Goal: Task Accomplishment & Management: Use online tool/utility

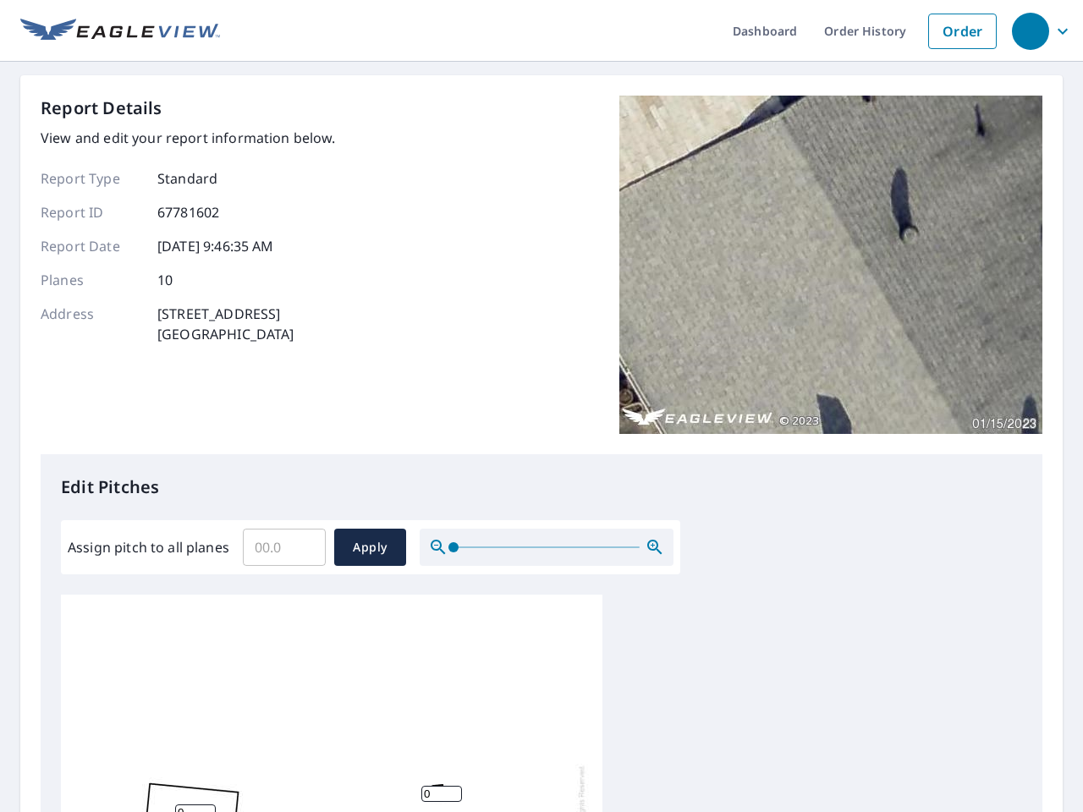
click at [542, 406] on div "Report Details View and edit your report information below. Report Type Standar…" at bounding box center [542, 275] width 1002 height 359
click at [1030, 30] on div "button" at bounding box center [1030, 31] width 37 height 37
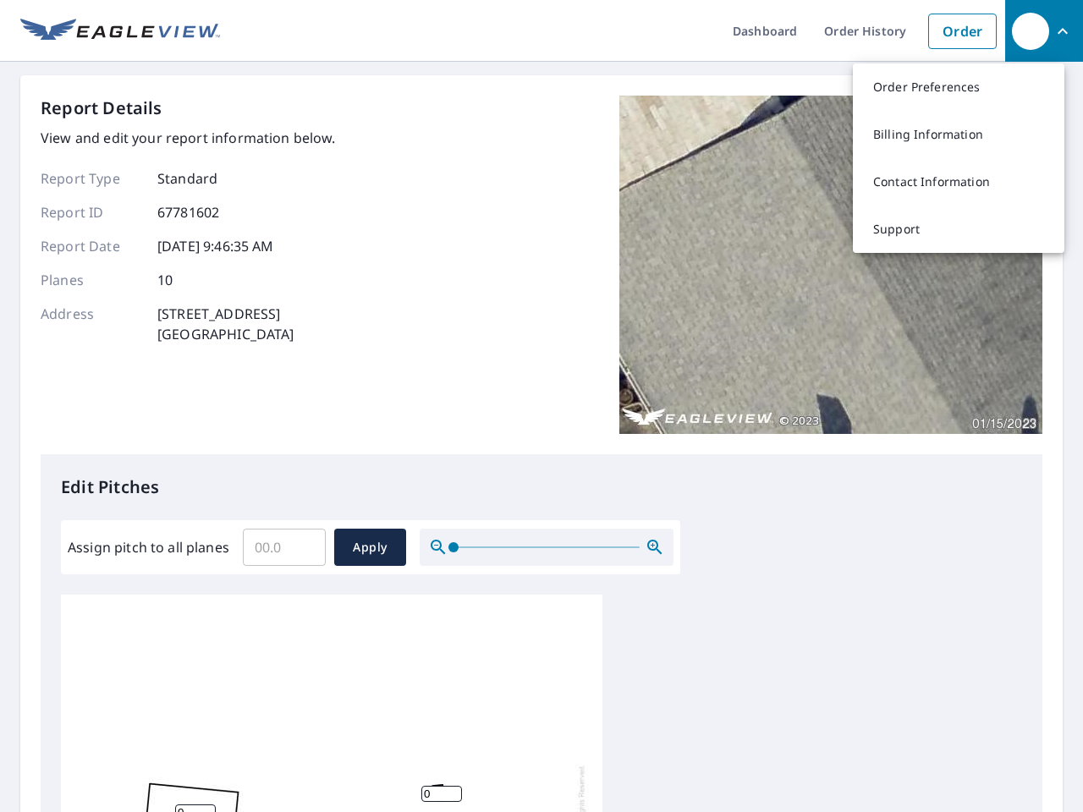
click at [284, 548] on input "Assign pitch to all planes" at bounding box center [284, 547] width 83 height 47
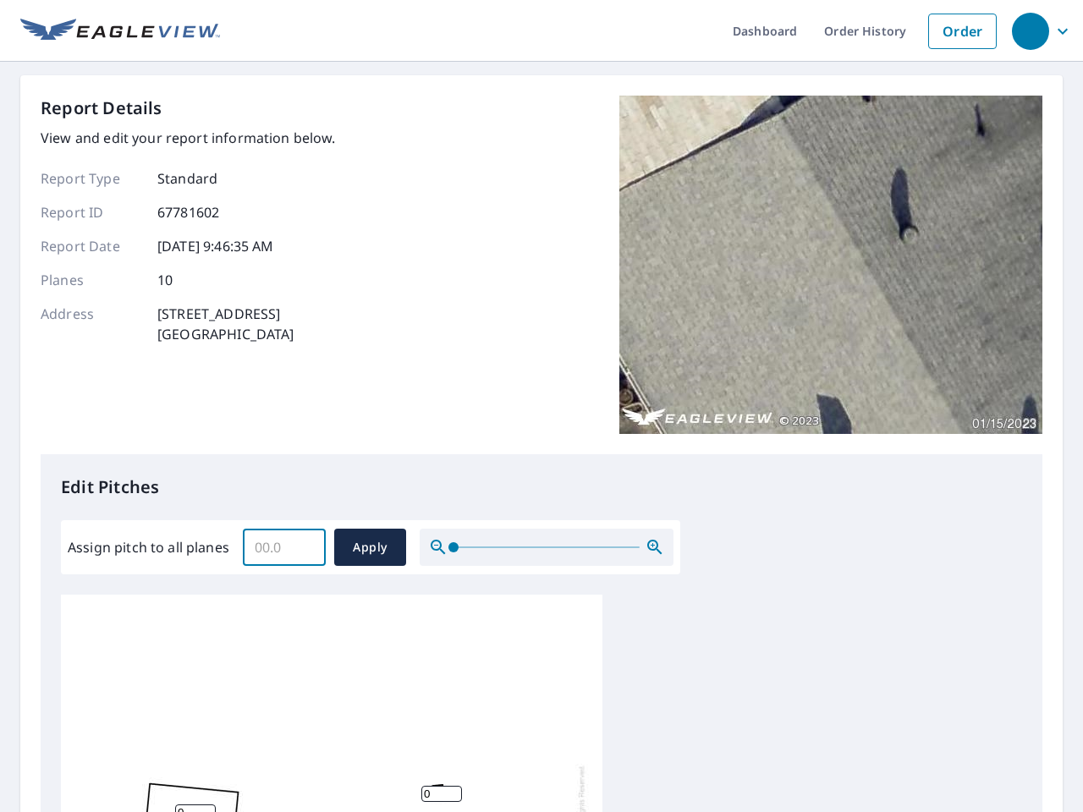
click at [370, 548] on span "Apply" at bounding box center [370, 547] width 45 height 21
click at [655, 548] on icon "button" at bounding box center [655, 547] width 20 height 20
